Goal: Information Seeking & Learning: Learn about a topic

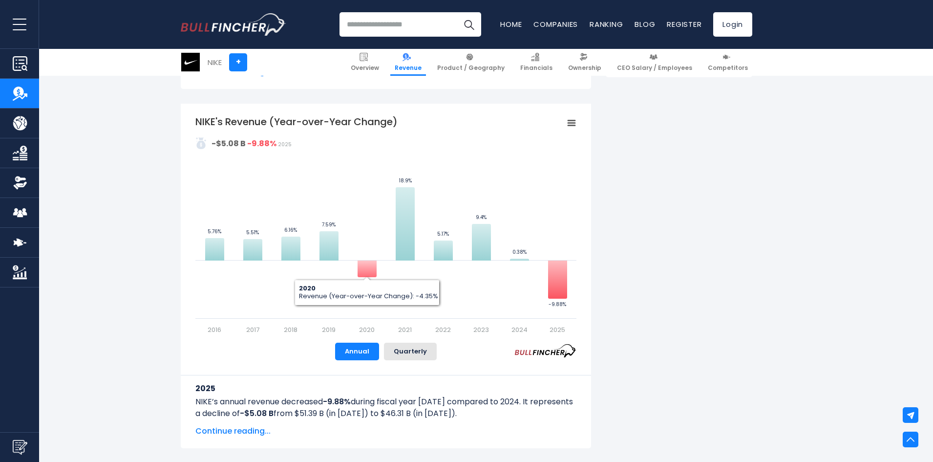
scroll to position [562, 0]
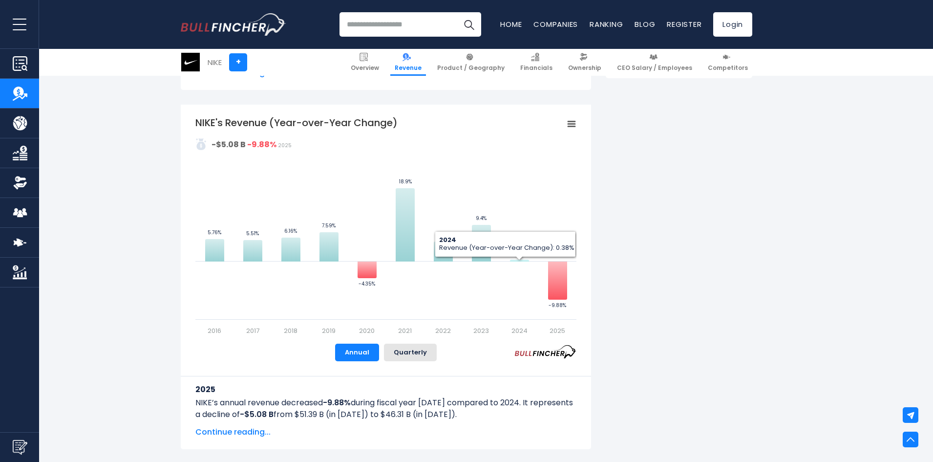
click at [520, 260] on icon "NIKE's Revenue (Year-over-Year Change)" at bounding box center [519, 260] width 19 height 2
click at [418, 349] on button "Quarterly" at bounding box center [410, 352] width 53 height 18
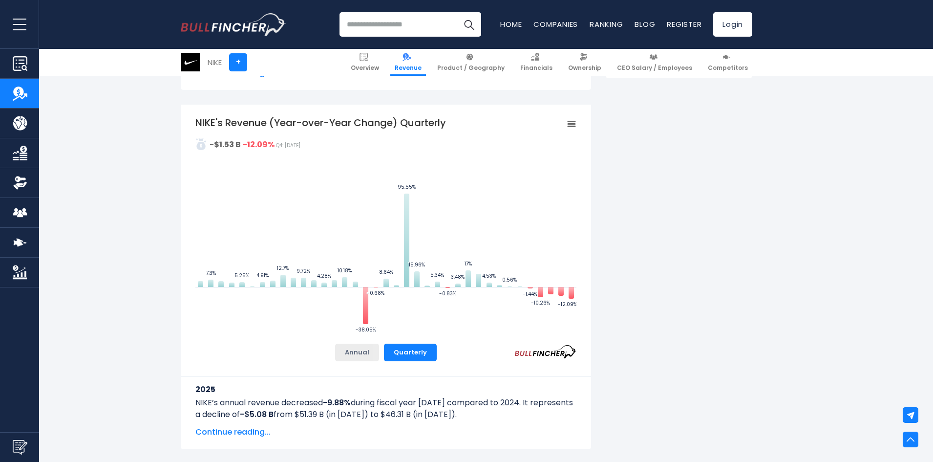
click at [363, 354] on button "Annual" at bounding box center [357, 352] width 44 height 18
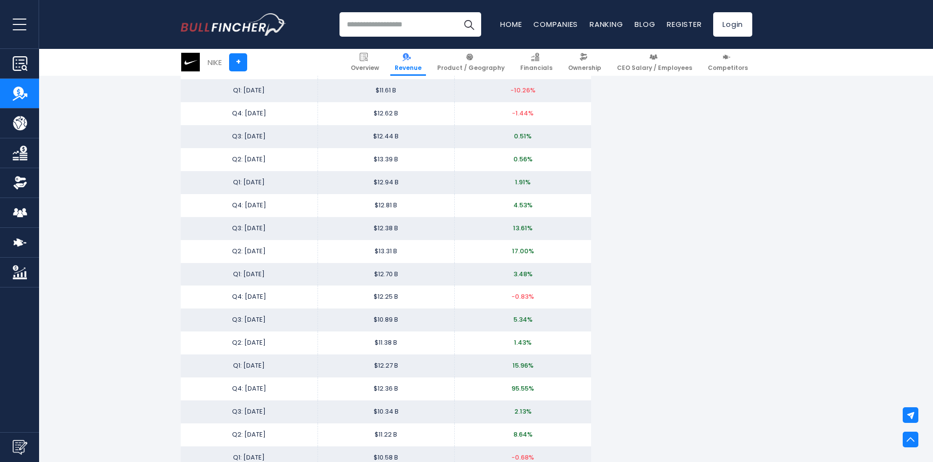
scroll to position [1686, 0]
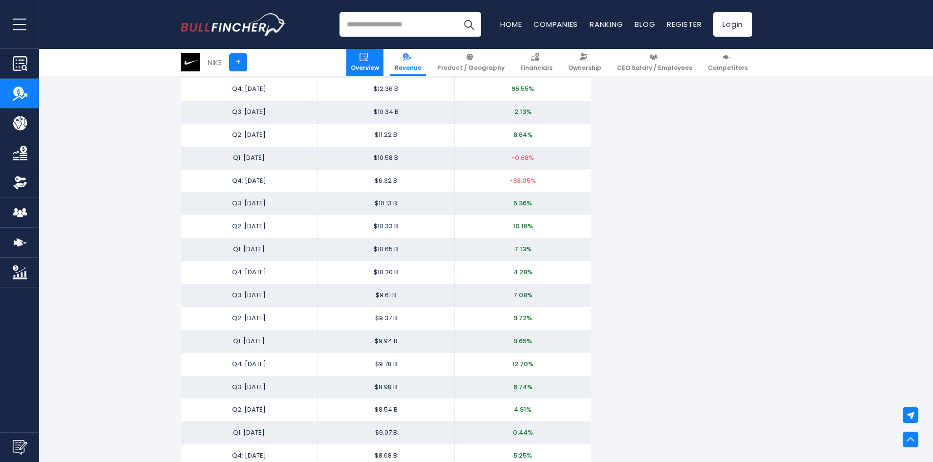
click at [379, 64] on span "Overview" at bounding box center [365, 68] width 28 height 8
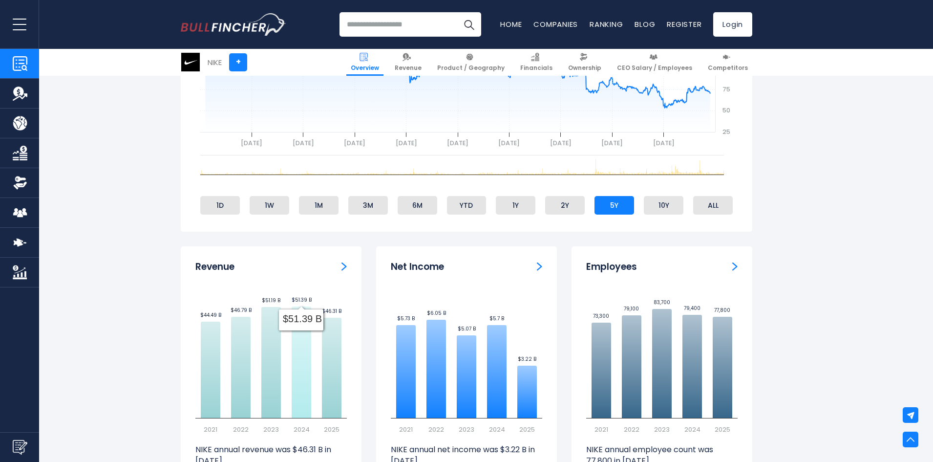
scroll to position [537, 0]
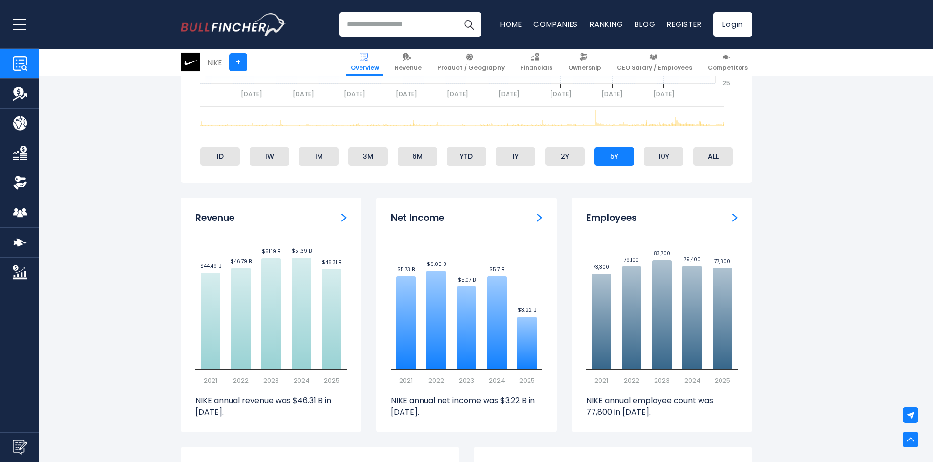
drag, startPoint x: 88, startPoint y: 245, endPoint x: 95, endPoint y: 241, distance: 7.9
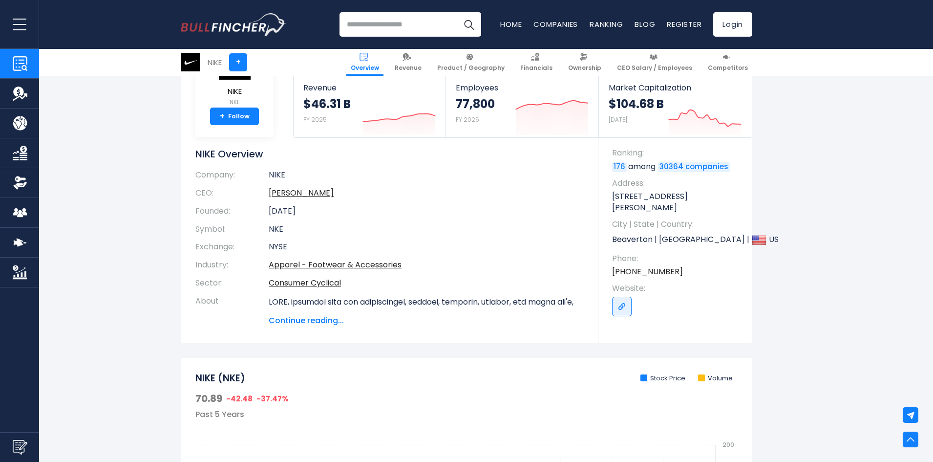
scroll to position [0, 0]
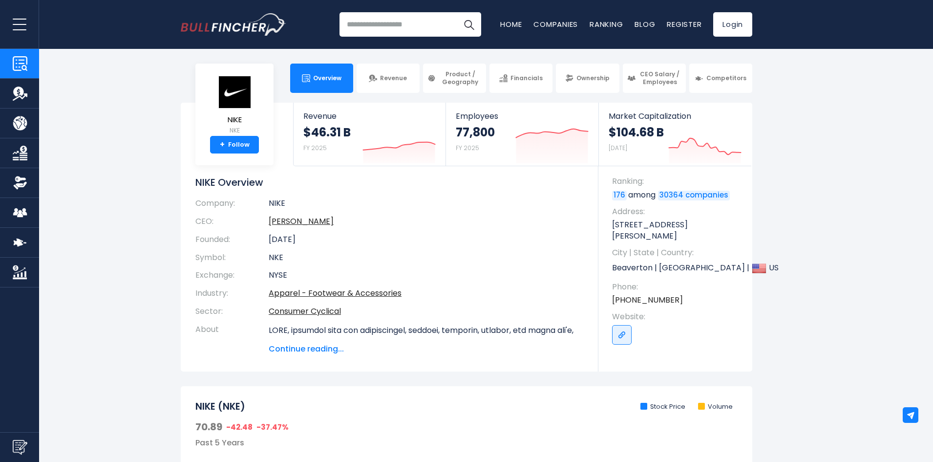
click at [403, 34] on input "search" at bounding box center [411, 24] width 142 height 24
type input "****"
click at [465, 24] on img "Search" at bounding box center [469, 24] width 13 height 13
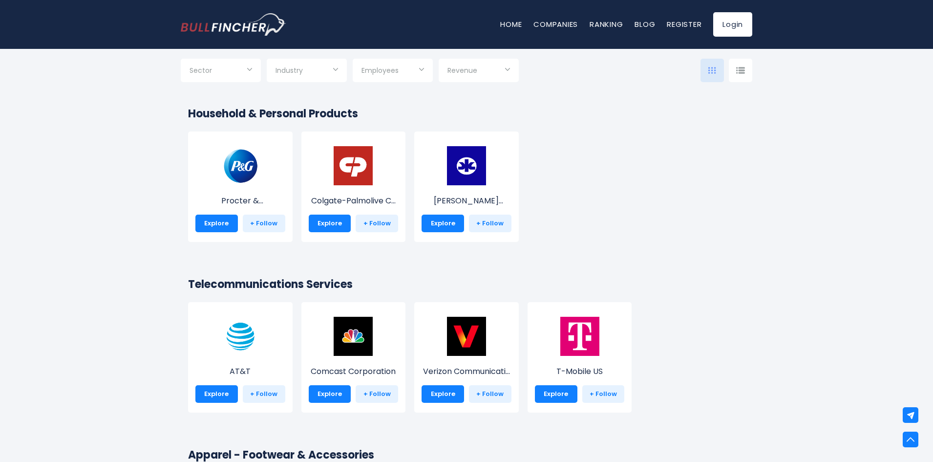
scroll to position [3780, 0]
